Goal: Find specific page/section: Find specific page/section

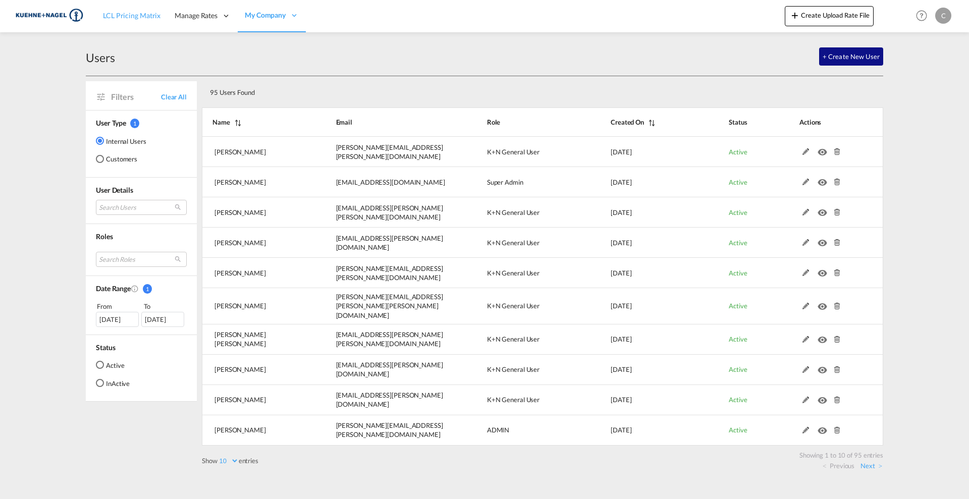
click at [133, 18] on span "LCL Pricing Matrix" at bounding box center [132, 15] width 58 height 9
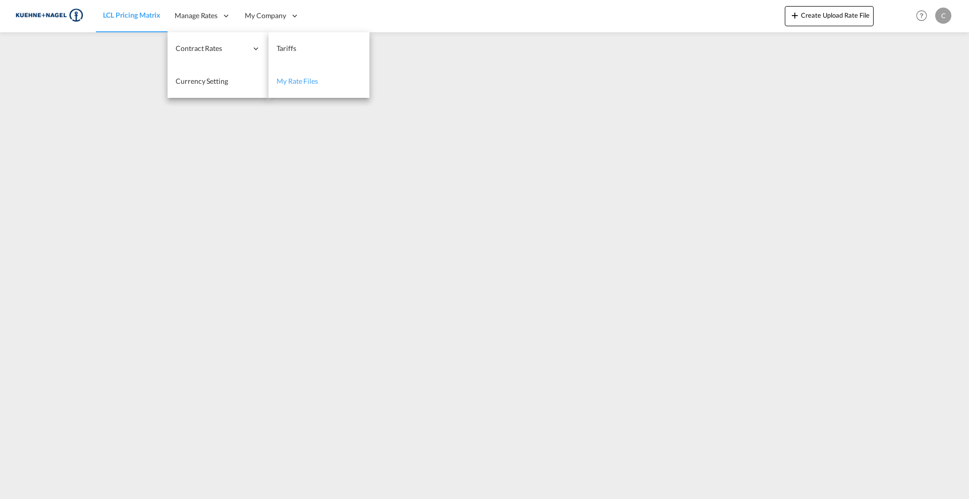
click at [301, 79] on span "My Rate Files" at bounding box center [297, 81] width 41 height 9
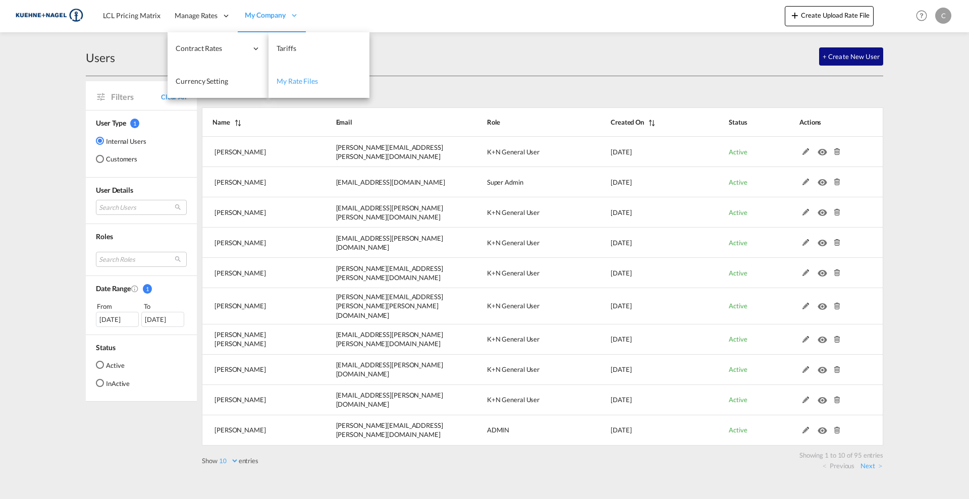
click at [296, 78] on span "My Rate Files" at bounding box center [297, 81] width 41 height 9
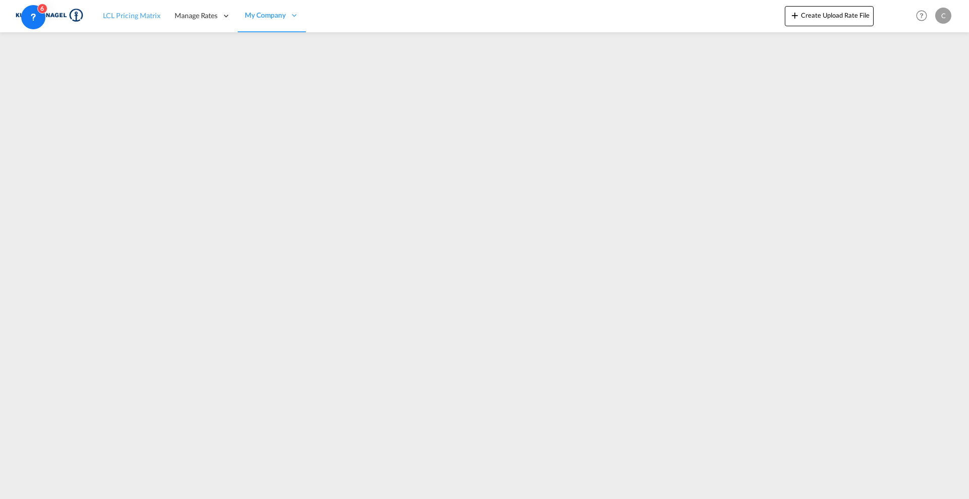
click at [124, 20] on span "LCL Pricing Matrix" at bounding box center [132, 16] width 58 height 10
